Goal: Task Accomplishment & Management: Complete application form

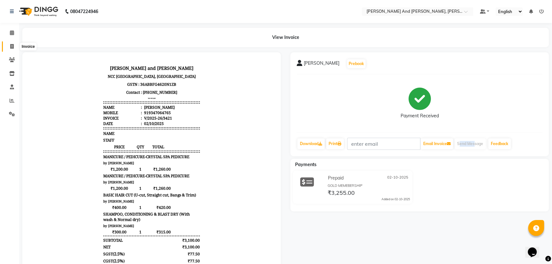
click at [9, 46] on span at bounding box center [11, 46] width 11 height 7
select select "service"
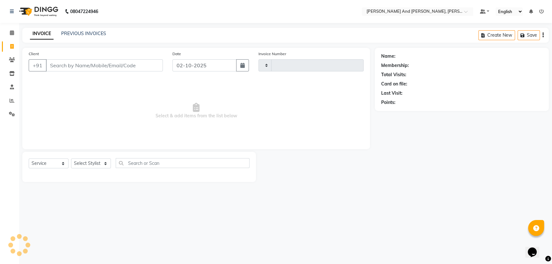
type input "3422"
select select "6766"
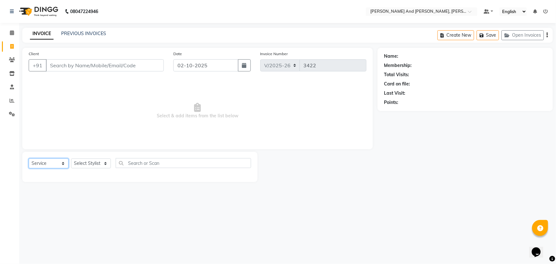
click at [56, 160] on select "Select Service Product Membership Package Voucher Prepaid Gift Card" at bounding box center [49, 163] width 40 height 10
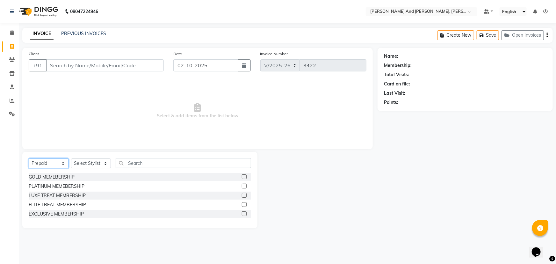
select select "service"
click at [29, 158] on select "Select Service Product Membership Package Voucher Prepaid Gift Card" at bounding box center [49, 163] width 40 height 10
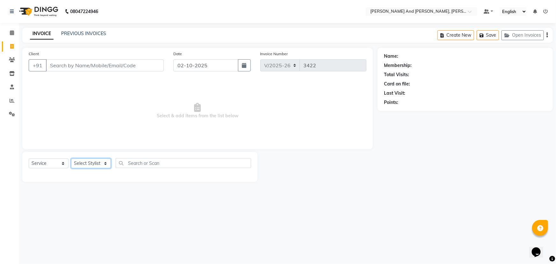
click at [97, 158] on select "Select Stylist ADITI AFREEN 2 [PERSON_NAME] ALKAF [PERSON_NAME] [PERSON_NAME] […" at bounding box center [91, 163] width 40 height 10
select select "77530"
click at [71, 158] on select "Select Stylist ADITI AFREEN 2 [PERSON_NAME] ALKAF [PERSON_NAME] [PERSON_NAME] […" at bounding box center [91, 163] width 40 height 10
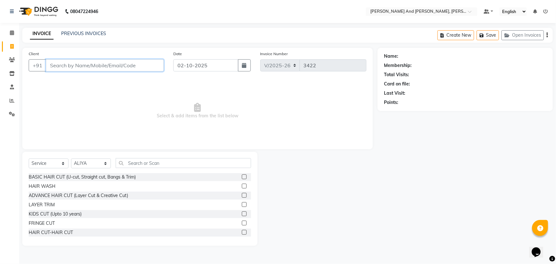
click at [88, 65] on input "Client" at bounding box center [105, 65] width 118 height 12
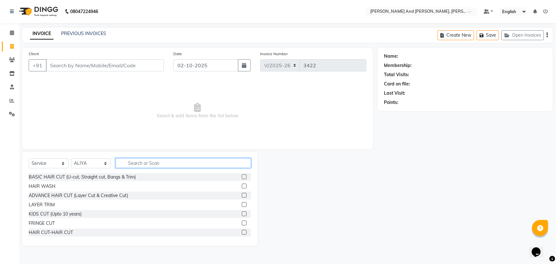
click at [133, 162] on input "text" at bounding box center [183, 163] width 135 height 10
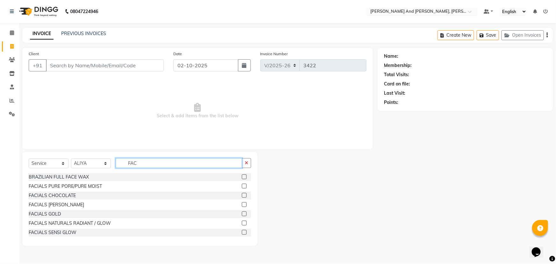
click at [143, 164] on input "FAC" at bounding box center [179, 163] width 126 height 10
type input "F"
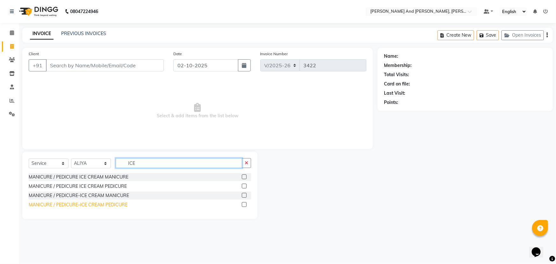
type input "ICE"
click at [101, 205] on div "MANICURE / PEDICURE-ICE CREAM PEDICURE" at bounding box center [78, 204] width 99 height 7
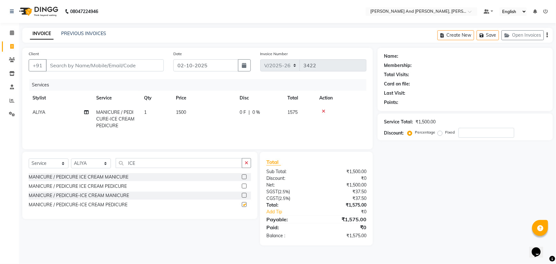
checkbox input "false"
click at [136, 162] on input "ICE" at bounding box center [179, 163] width 126 height 10
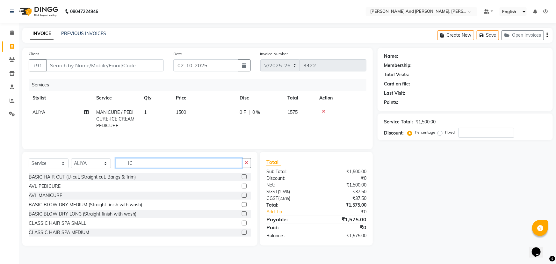
type input "I"
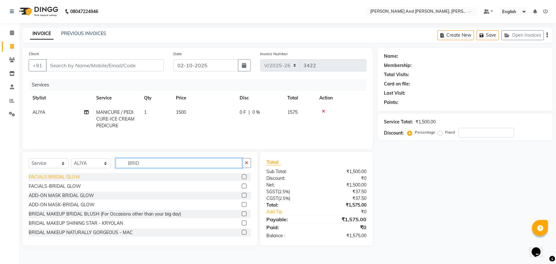
type input "BRID"
click at [63, 178] on div "FACIALS BRIDAL GLOW" at bounding box center [55, 177] width 52 height 7
checkbox input "false"
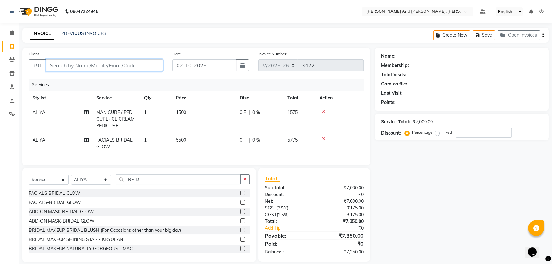
click at [102, 68] on input "Client" at bounding box center [104, 65] width 117 height 12
click at [82, 63] on input "Client" at bounding box center [104, 65] width 117 height 12
type input "F"
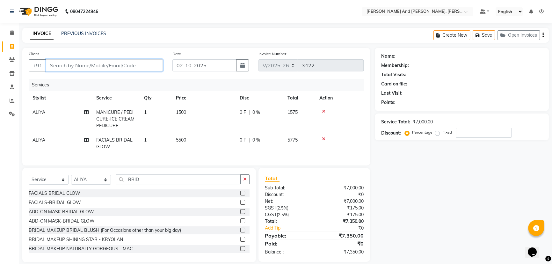
type input "0"
type input "F"
drag, startPoint x: 82, startPoint y: 63, endPoint x: 76, endPoint y: 68, distance: 7.9
click at [0, 136] on div "Calendar Invoice Clients Inventory Staff Reports Settings Completed InProgress …" at bounding box center [43, 140] width 86 height 244
click at [60, 64] on input "Client" at bounding box center [104, 65] width 117 height 12
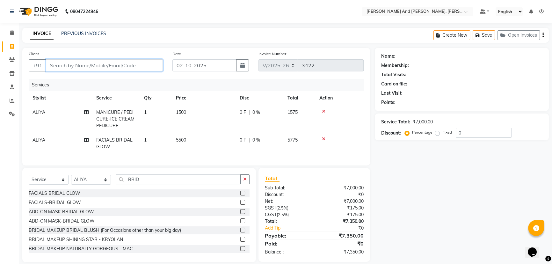
click at [60, 64] on input "Client" at bounding box center [104, 65] width 117 height 12
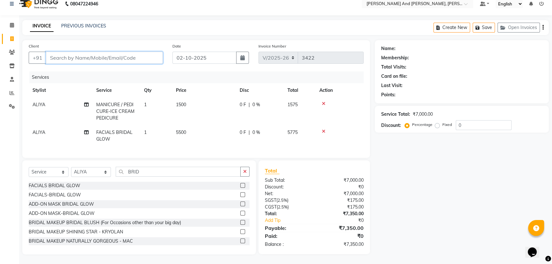
scroll to position [12, 0]
click at [68, 53] on input "Client" at bounding box center [104, 58] width 117 height 12
click at [68, 52] on input "Client" at bounding box center [104, 58] width 117 height 12
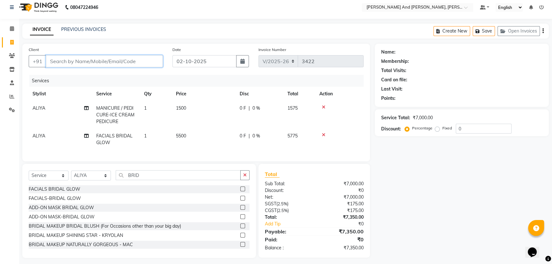
scroll to position [0, 0]
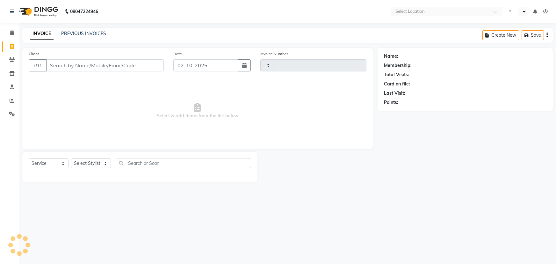
select select "service"
type input "3422"
select select "en"
select select "6766"
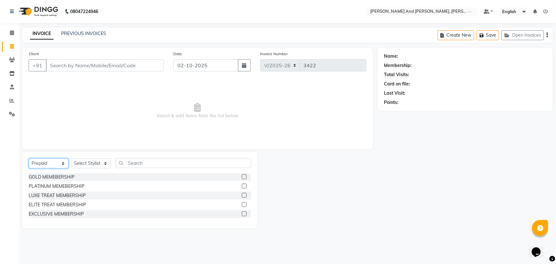
click at [41, 165] on select "Select Service Product Membership Package Voucher Prepaid Gift Card" at bounding box center [49, 163] width 40 height 10
select select "service"
click at [29, 158] on select "Select Service Product Membership Package Voucher Prepaid Gift Card" at bounding box center [49, 163] width 40 height 10
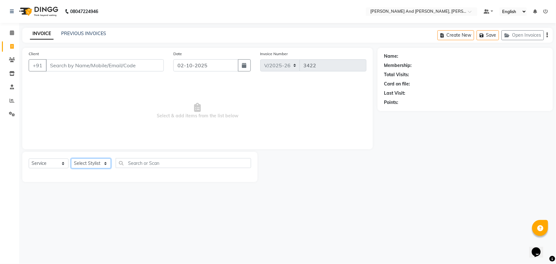
click at [85, 165] on select "Select Stylist ADITI AFREEN 2 [PERSON_NAME] ALKAF [PERSON_NAME] [PERSON_NAME] […" at bounding box center [91, 163] width 40 height 10
select select "77530"
click at [71, 158] on select "Select Stylist ADITI AFREEN 2 [PERSON_NAME] ALKAF [PERSON_NAME] [PERSON_NAME] […" at bounding box center [91, 163] width 40 height 10
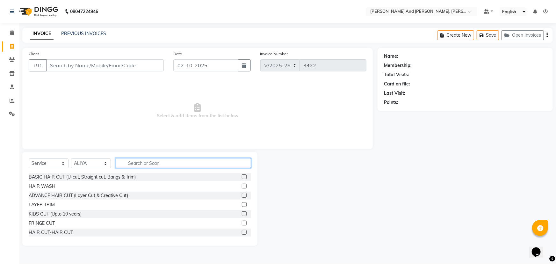
click at [135, 162] on input "text" at bounding box center [183, 163] width 135 height 10
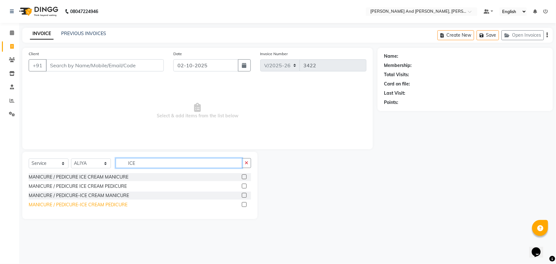
type input "ICE"
click at [89, 203] on div "MANICURE / PEDICURE-ICE CREAM PEDICURE" at bounding box center [78, 204] width 99 height 7
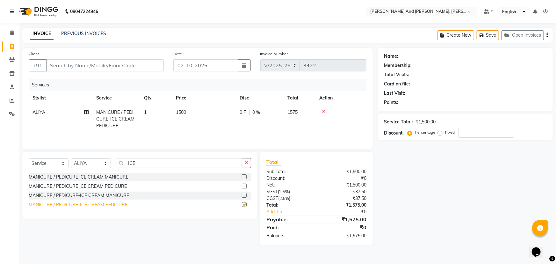
checkbox input "false"
click at [135, 161] on input "ICE" at bounding box center [179, 163] width 126 height 10
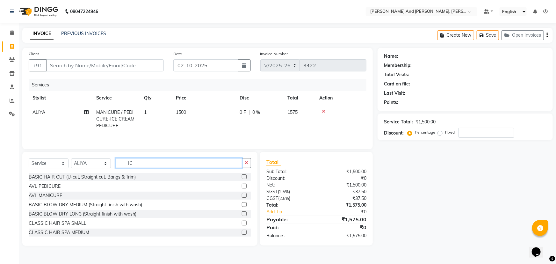
type input "I"
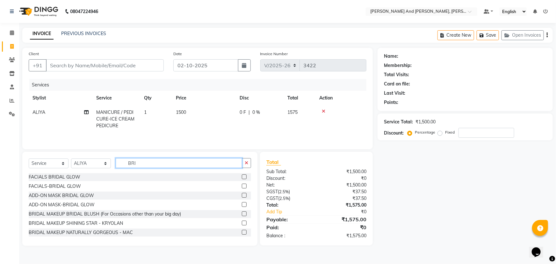
type input "BRI"
click at [81, 176] on div "FACIALS BRIDAL GLOW" at bounding box center [140, 177] width 222 height 8
click at [64, 178] on div "FACIALS BRIDAL GLOW" at bounding box center [55, 177] width 52 height 7
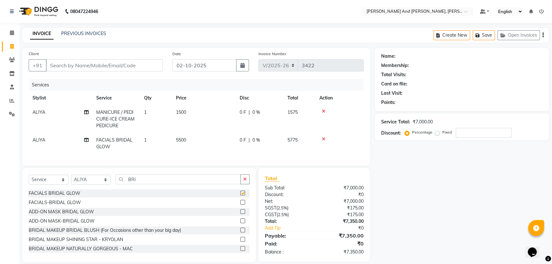
checkbox input "false"
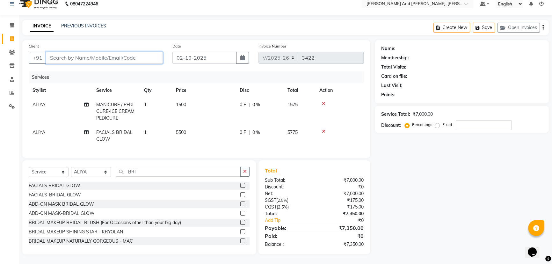
click at [87, 52] on input "Client" at bounding box center [104, 58] width 117 height 12
type input "8"
type input "0"
type input "8"
type input "8123463680"
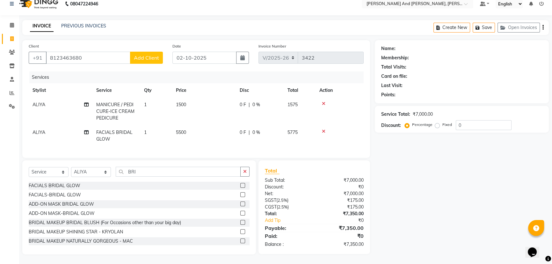
click at [137, 52] on button "Add Client" at bounding box center [146, 58] width 33 height 12
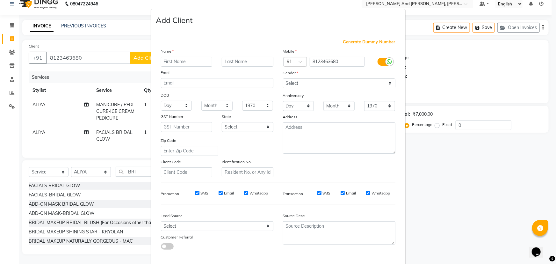
click at [189, 60] on input "text" at bounding box center [187, 62] width 52 height 10
type input "SRI"
click at [316, 83] on select "Select [DEMOGRAPHIC_DATA] [DEMOGRAPHIC_DATA] Other Prefer Not To Say" at bounding box center [339, 83] width 112 height 10
select select "[DEMOGRAPHIC_DATA]"
click at [283, 78] on select "Select [DEMOGRAPHIC_DATA] [DEMOGRAPHIC_DATA] Other Prefer Not To Say" at bounding box center [339, 83] width 112 height 10
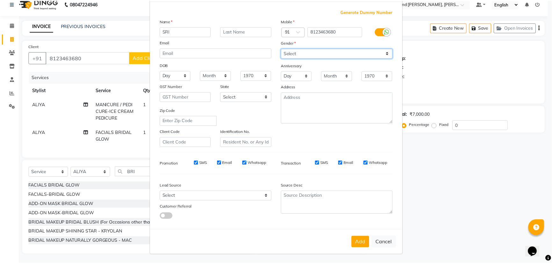
scroll to position [32, 0]
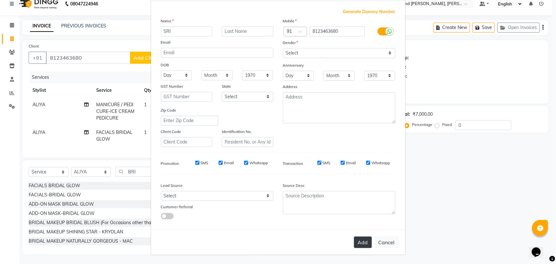
click at [357, 239] on button "Add" at bounding box center [363, 241] width 18 height 11
select select
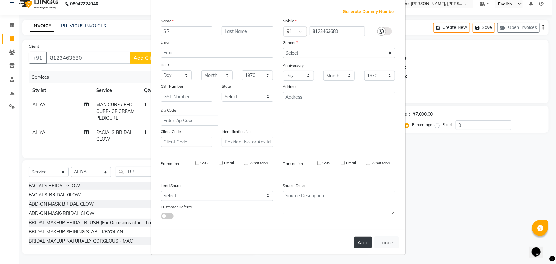
select select
checkbox input "false"
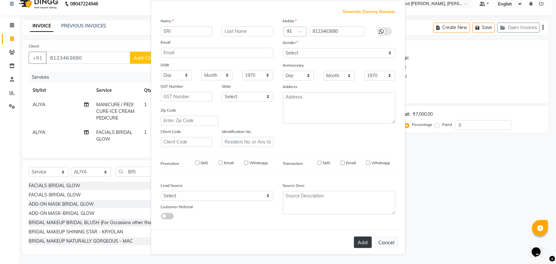
checkbox input "false"
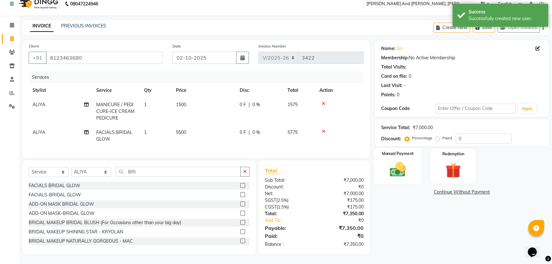
click at [399, 166] on img at bounding box center [398, 169] width 26 height 18
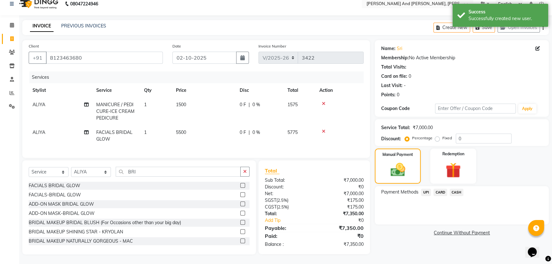
click at [428, 189] on span "UPI" at bounding box center [426, 192] width 10 height 7
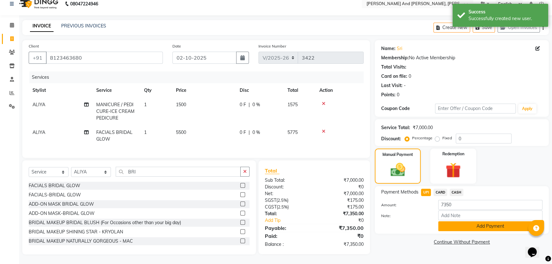
click at [475, 223] on button "Add Payment" at bounding box center [490, 226] width 104 height 10
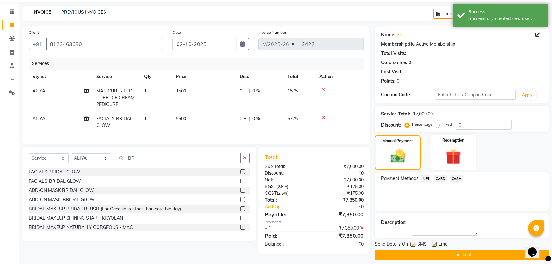
scroll to position [26, 0]
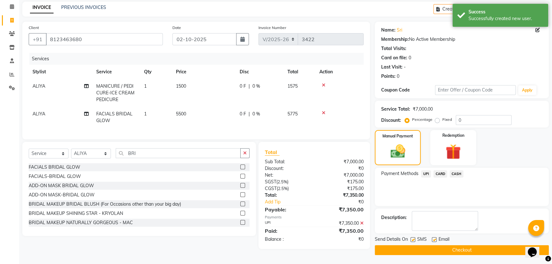
click at [464, 246] on button "Checkout" at bounding box center [462, 250] width 174 height 10
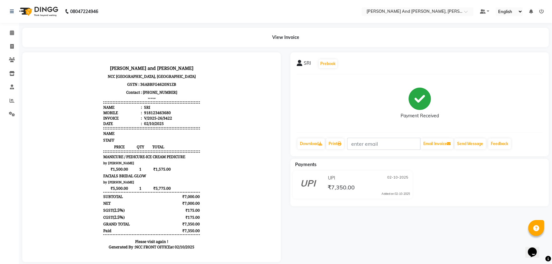
click at [526, 182] on div "UPI [DATE] ₹7,350.00 Added on [DATE]" at bounding box center [419, 185] width 268 height 31
click at [11, 45] on icon at bounding box center [12, 46] width 4 height 5
select select "6766"
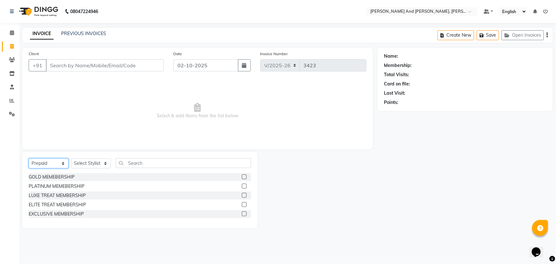
click at [62, 163] on select "Select Service Product Membership Package Voucher Prepaid Gift Card" at bounding box center [49, 163] width 40 height 10
select select "service"
click at [29, 158] on select "Select Service Product Membership Package Voucher Prepaid Gift Card" at bounding box center [49, 163] width 40 height 10
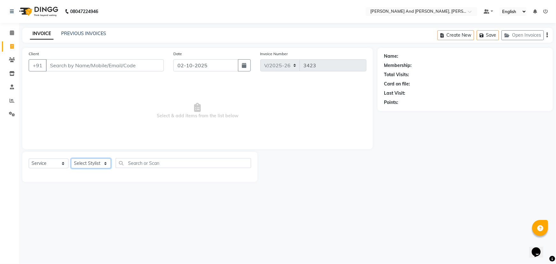
click at [83, 164] on select "Select Stylist ADITI AFREEN 2 [PERSON_NAME] ALKAF [PERSON_NAME] [PERSON_NAME] […" at bounding box center [91, 163] width 40 height 10
select select "92928"
click at [71, 158] on select "Select Stylist ADITI AFREEN 2 [PERSON_NAME] ALKAF [PERSON_NAME] [PERSON_NAME] […" at bounding box center [91, 163] width 40 height 10
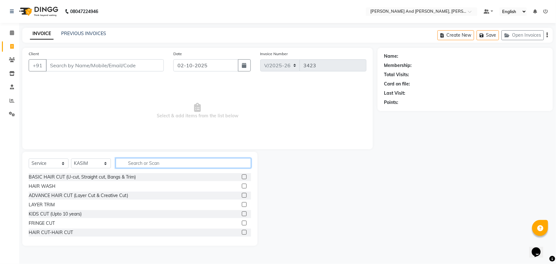
click at [128, 162] on input "text" at bounding box center [183, 163] width 135 height 10
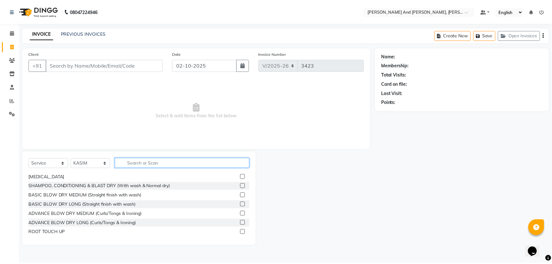
scroll to position [347, 0]
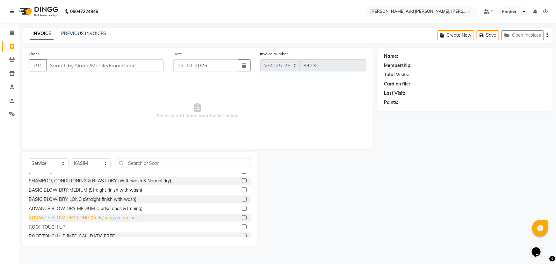
click at [64, 217] on div "ADVANCE BLOW DRY LONG (Curls/Tongs & Ironing)" at bounding box center [83, 217] width 108 height 7
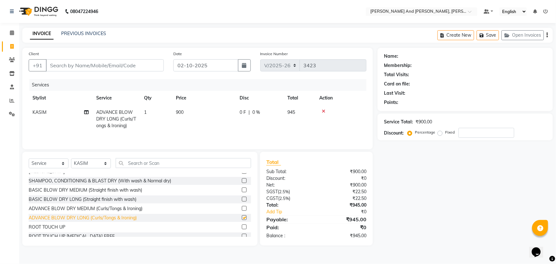
checkbox input "false"
click at [64, 205] on div "ADVANCE BLOW DRY MEDIUM (Curls/Tongs & Ironing)" at bounding box center [86, 208] width 114 height 7
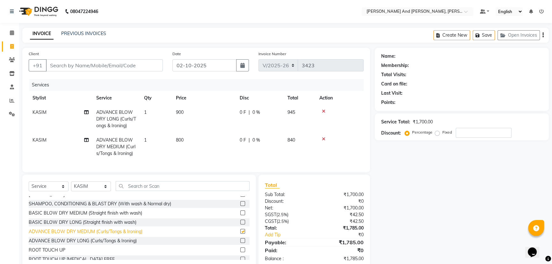
checkbox input "false"
click at [324, 109] on icon at bounding box center [324, 111] width 4 height 4
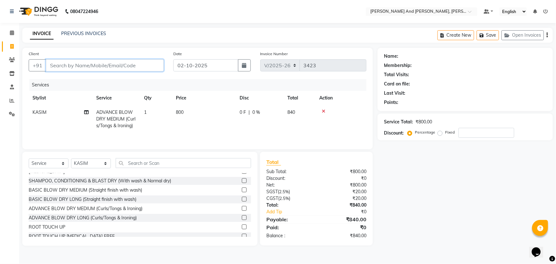
click at [71, 68] on input "Client" at bounding box center [105, 65] width 118 height 12
type input "7"
type input "0"
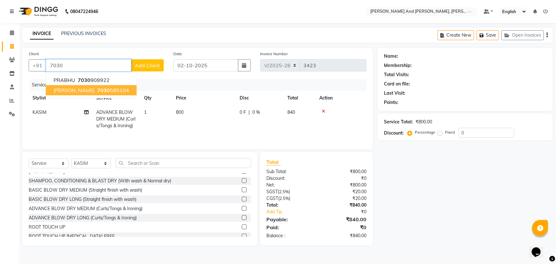
click at [74, 89] on span "[PERSON_NAME]" at bounding box center [74, 90] width 41 height 6
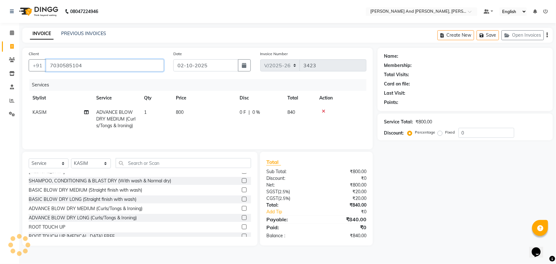
type input "7030585104"
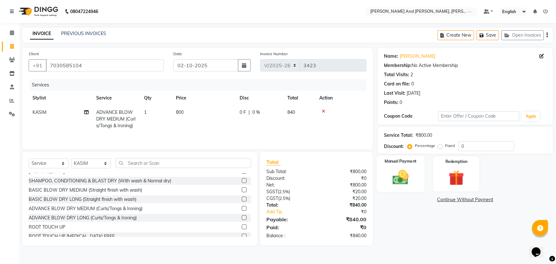
click at [414, 178] on div "Manual Payment" at bounding box center [400, 173] width 48 height 37
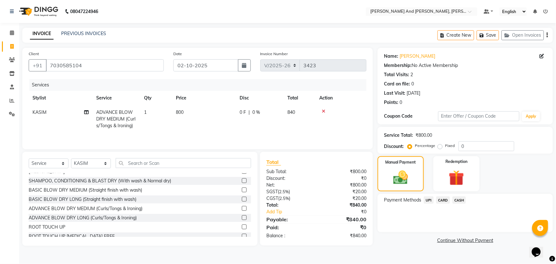
click at [429, 201] on span "UPI" at bounding box center [429, 199] width 10 height 7
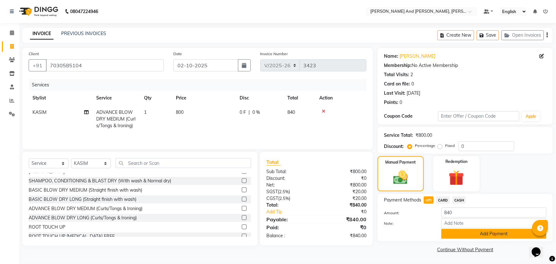
click at [492, 236] on button "Add Payment" at bounding box center [493, 234] width 105 height 10
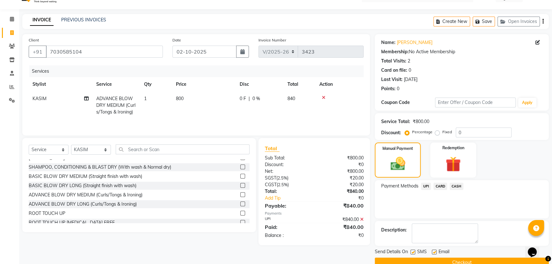
scroll to position [26, 0]
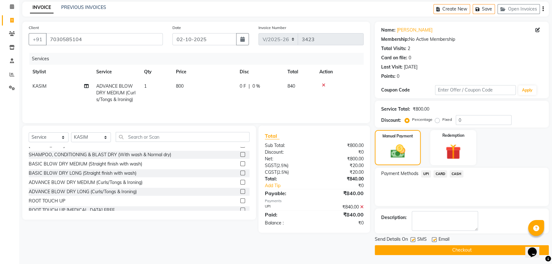
click at [495, 250] on button "Checkout" at bounding box center [462, 250] width 174 height 10
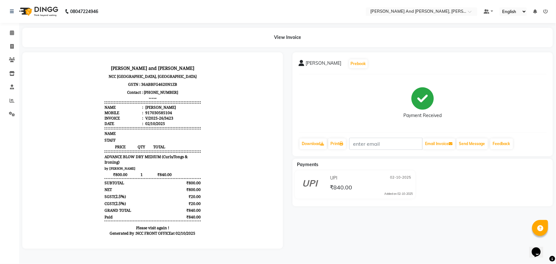
click at [549, 219] on div "[PERSON_NAME] Prebook Payment Received Download Print Email Invoice Send Messag…" at bounding box center [423, 150] width 270 height 196
drag, startPoint x: 540, startPoint y: 222, endPoint x: 508, endPoint y: 204, distance: 36.9
click at [515, 217] on div "[PERSON_NAME] Prebook Payment Received Download Print Email Invoice Send Messag…" at bounding box center [423, 150] width 270 height 196
click at [475, 142] on button "Send Message" at bounding box center [471, 143] width 31 height 11
